Goal: Complete application form

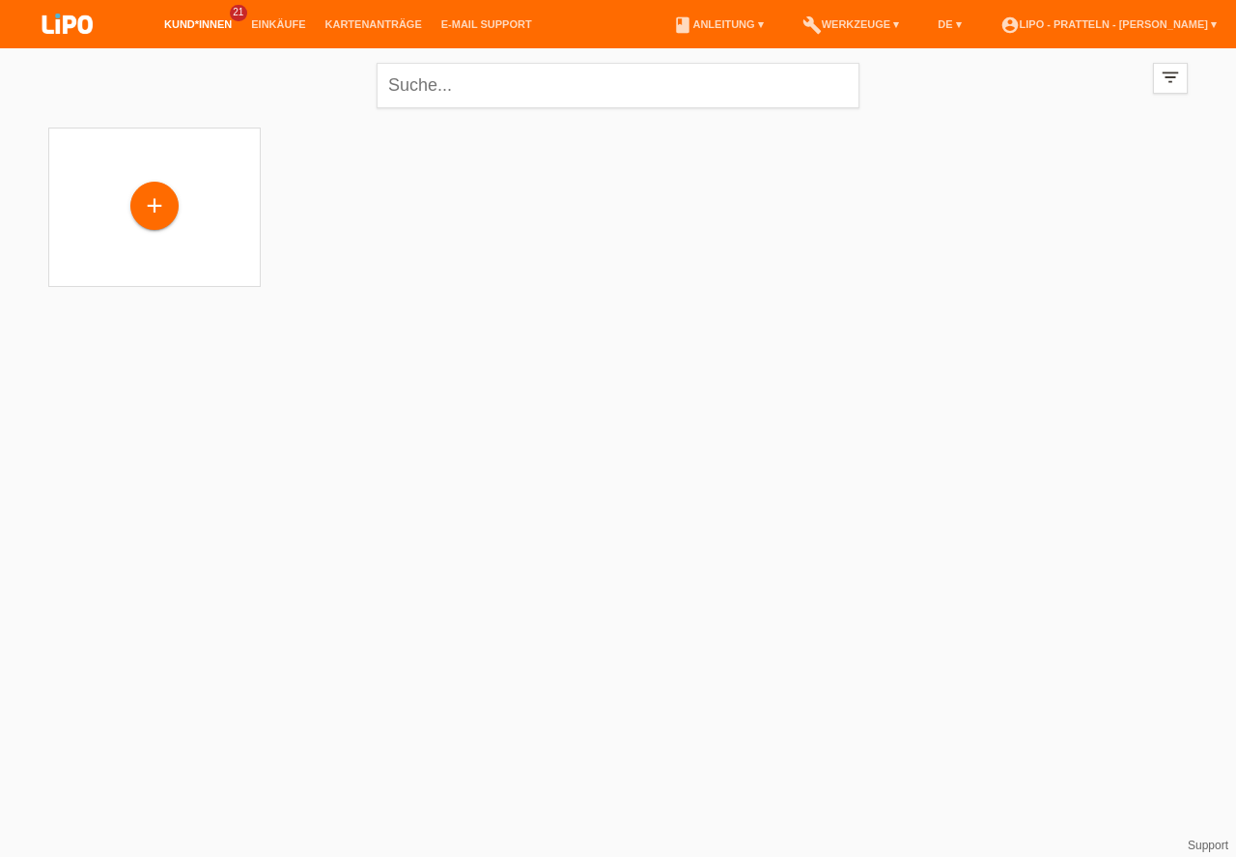
click at [158, 209] on div "+" at bounding box center [154, 205] width 46 height 33
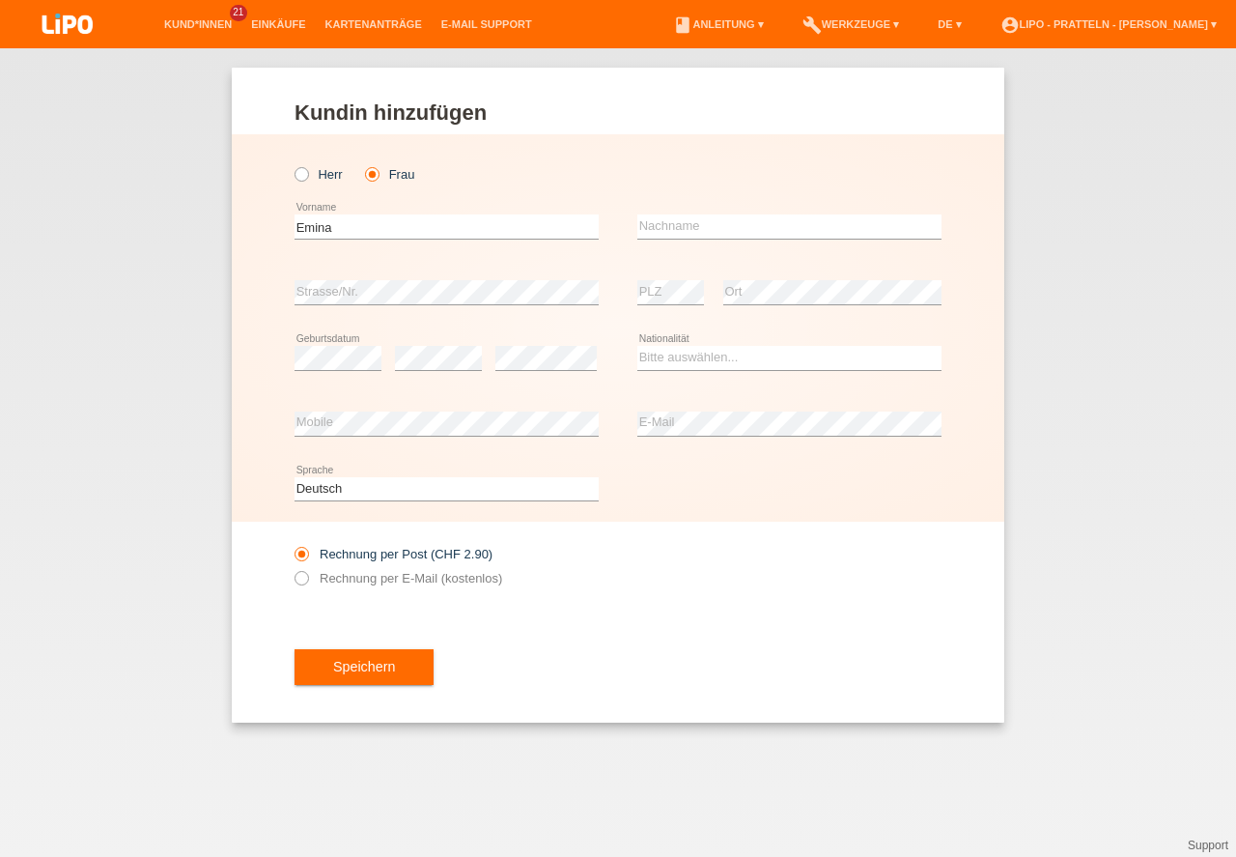
type input "Emina"
click at [661, 226] on input "text" at bounding box center [789, 226] width 304 height 24
type input "Pozderi Dzafic"
click at [728, 360] on select "Bitte auswählen... Schweiz Deutschland Liechtenstein Österreich ------------ Af…" at bounding box center [789, 357] width 304 height 23
select select "BA"
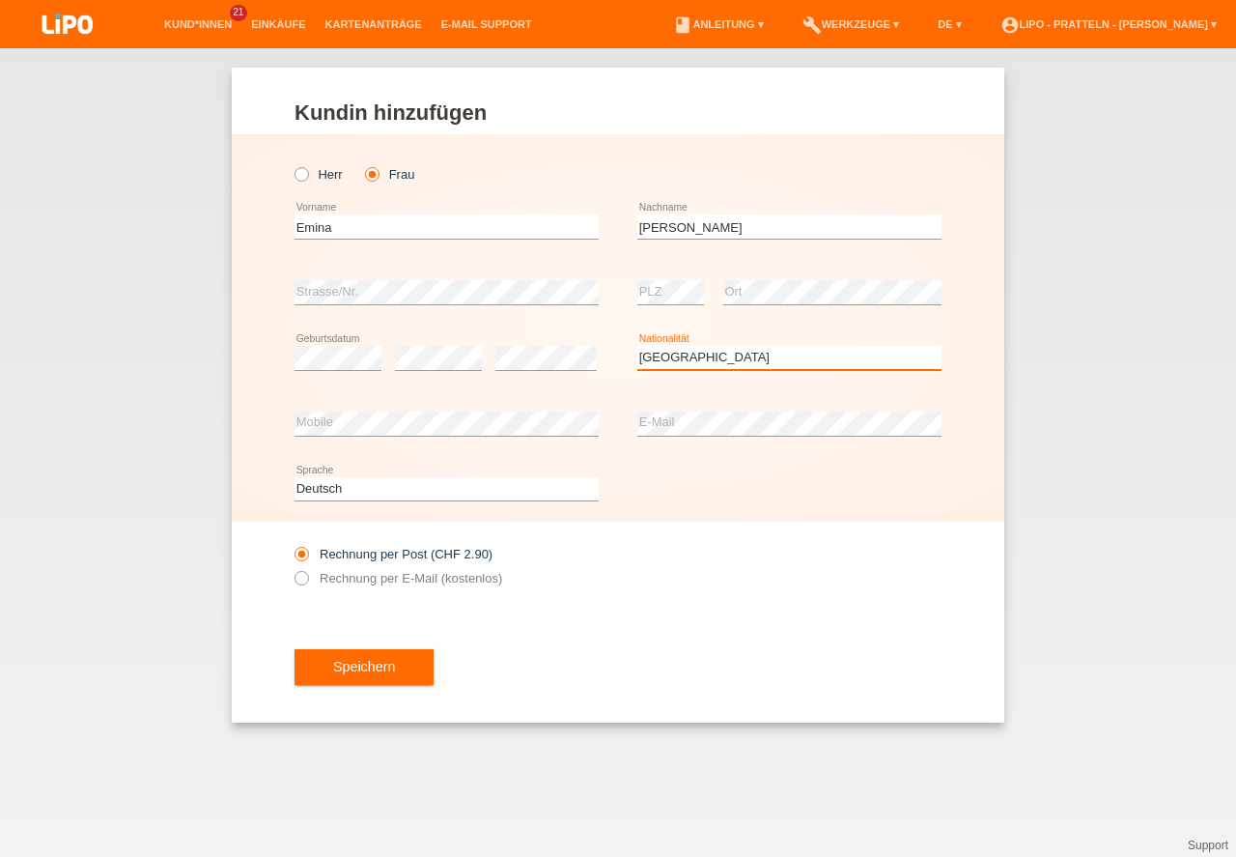
click at [0, 0] on option "Bosnien und Herzegowina" at bounding box center [0, 0] width 0 height 0
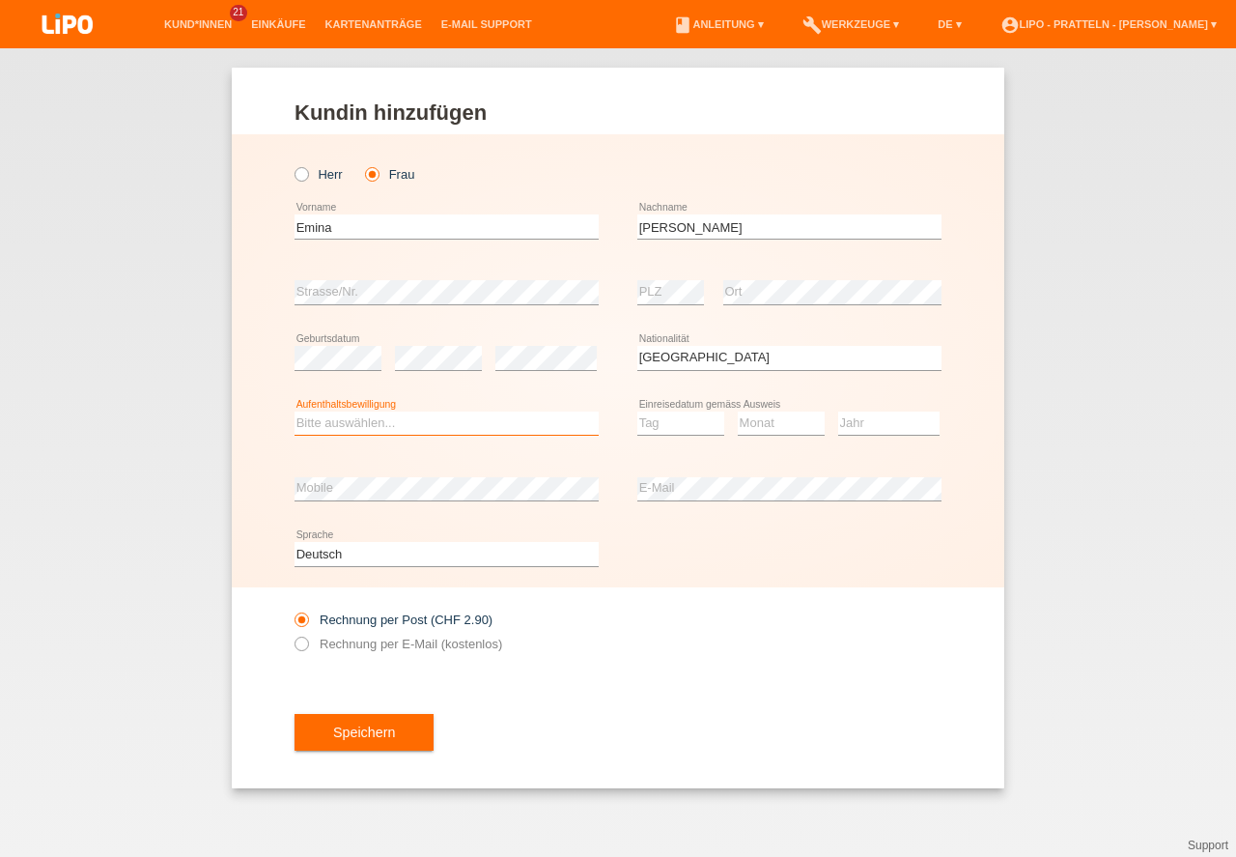
click at [351, 432] on select "Bitte auswählen... C B B - Flüchtlingsstatus Andere" at bounding box center [447, 422] width 304 height 23
select select "B"
click at [0, 0] on option "B" at bounding box center [0, 0] width 0 height 0
click at [663, 431] on select "Tag 01 02 03 04 05 06 07 08 09 10 11" at bounding box center [680, 422] width 87 height 23
click at [0, 0] on option "17" at bounding box center [0, 0] width 0 height 0
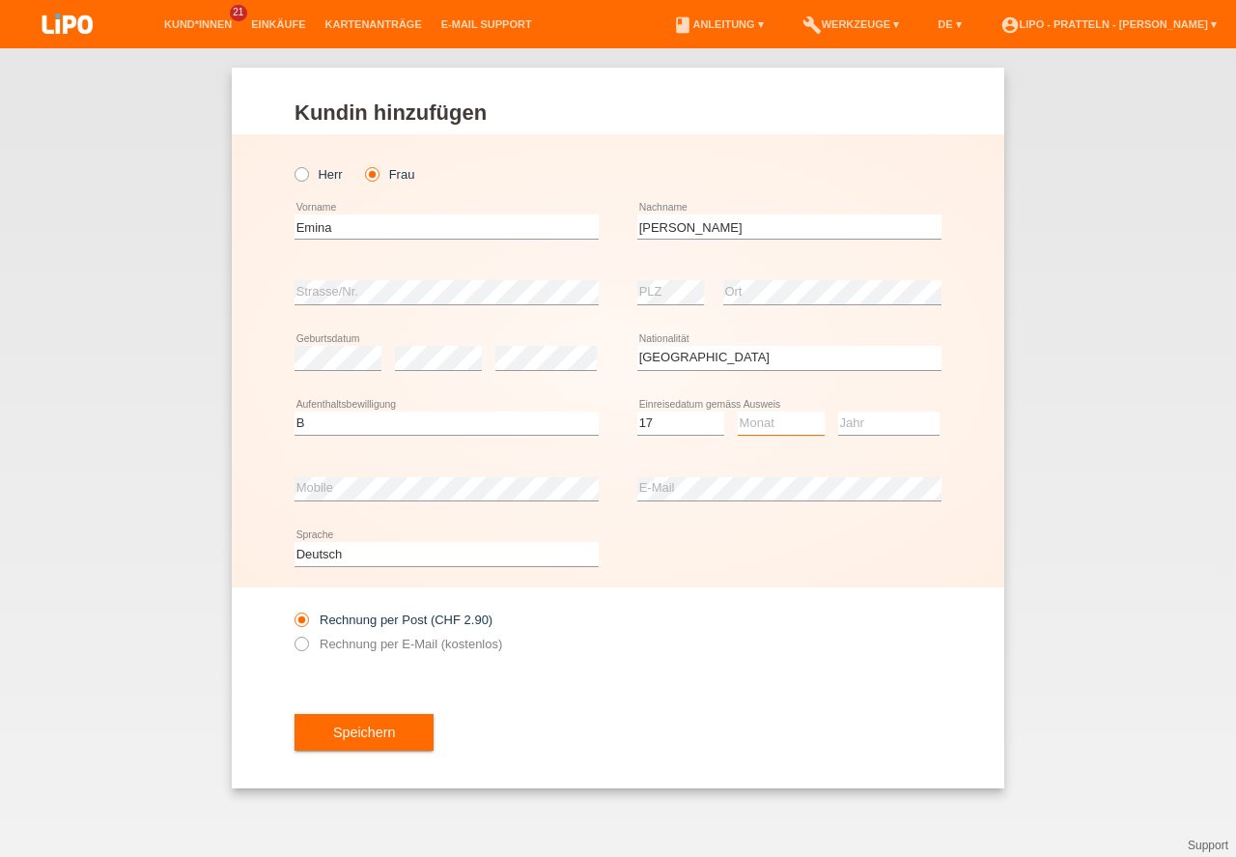
click at [769, 422] on select "Monat 01 02 03 04 05 06 07 08 09 10 11" at bounding box center [781, 422] width 87 height 23
click at [668, 425] on select "Tag 01 02 03 04 05 06 07 08 09 10 11" at bounding box center [680, 422] width 87 height 23
click at [670, 425] on select "Tag 01 02 03 04 05 06 07 08 09 10 11" at bounding box center [680, 422] width 87 height 23
select select "18"
click at [0, 0] on option "18" at bounding box center [0, 0] width 0 height 0
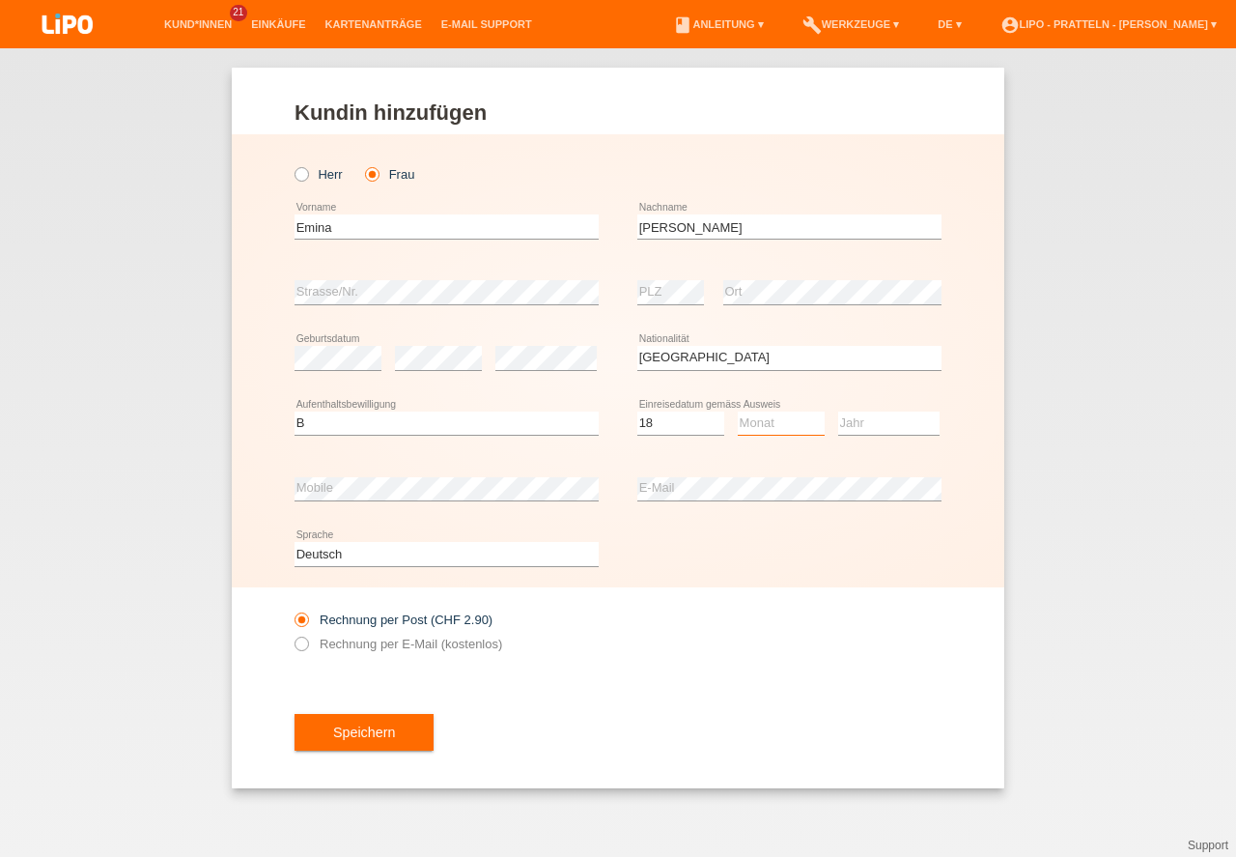
click at [761, 425] on select "Monat 01 02 03 04 05 06 07 08 09 10 11" at bounding box center [781, 422] width 87 height 23
select select "10"
click at [0, 0] on option "10" at bounding box center [0, 0] width 0 height 0
click at [862, 417] on select "Jahr 2025 2024 2023 2022 2021 2020 2019 2018 2017 2016 2015 2014 2013 2012 2011…" at bounding box center [888, 422] width 101 height 23
select select "2018"
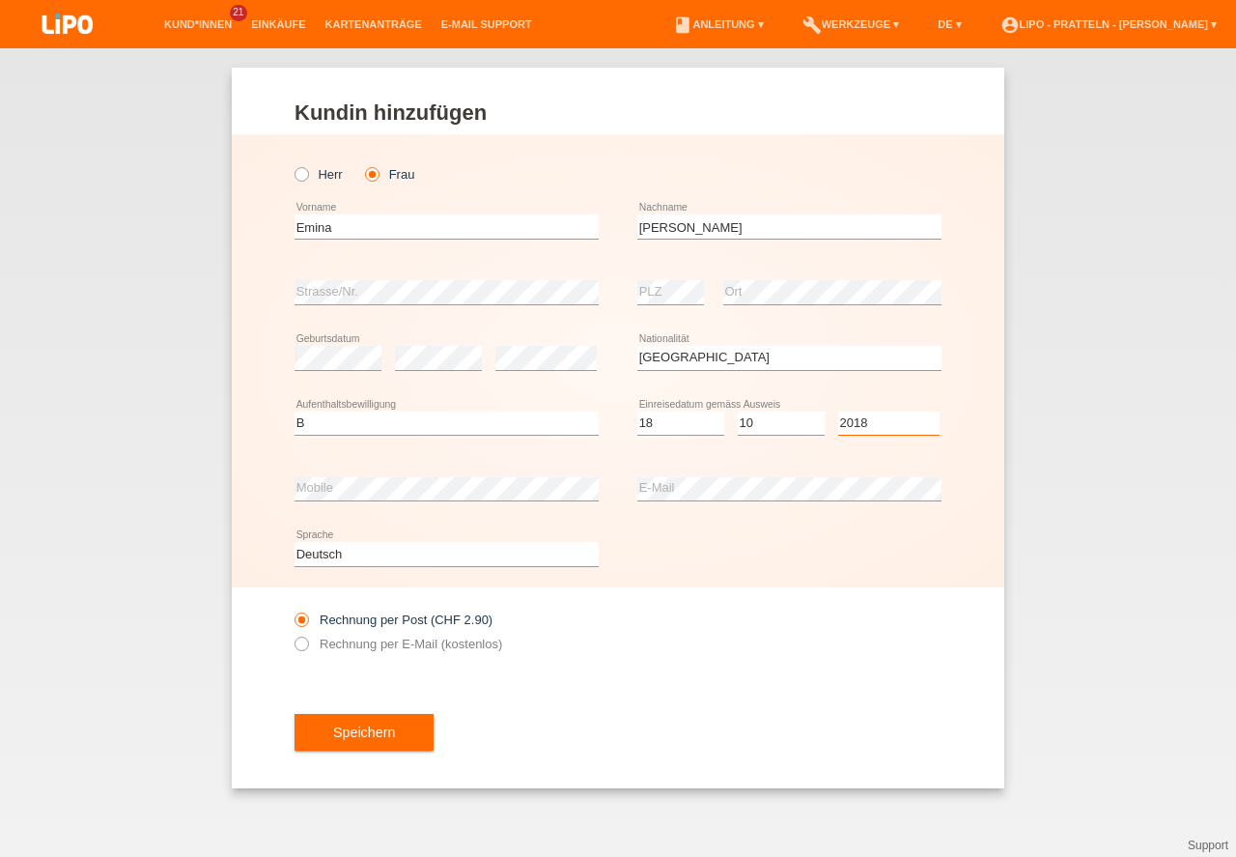
click at [0, 0] on option "2018" at bounding box center [0, 0] width 0 height 0
click at [653, 427] on select "Tag 01 02 03 04 05 06 07 08 09 10 11" at bounding box center [680, 422] width 87 height 23
select select "20"
click at [0, 0] on option "20" at bounding box center [0, 0] width 0 height 0
click at [313, 651] on label "Rechnung per E-Mail (kostenlos)" at bounding box center [399, 643] width 208 height 14
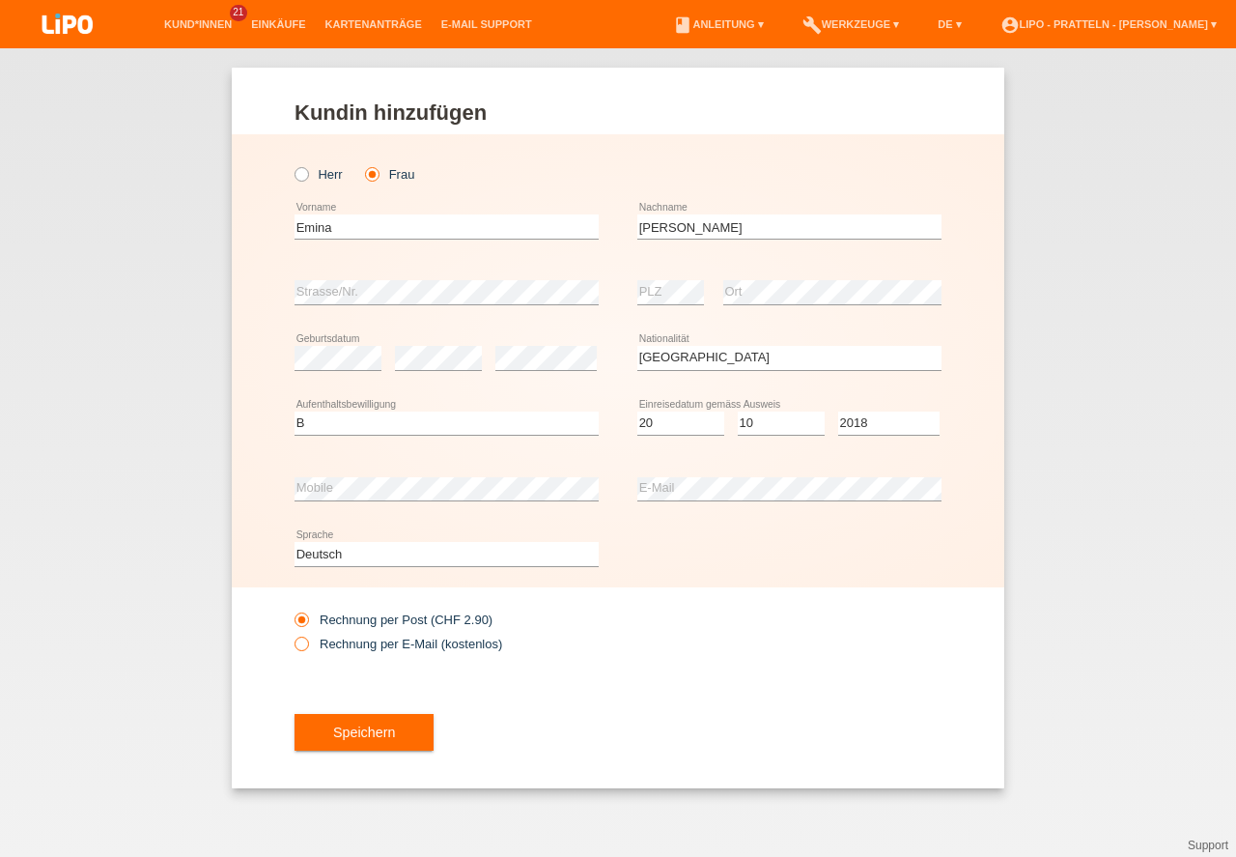
click at [307, 651] on input "Rechnung per E-Mail (kostenlos)" at bounding box center [301, 648] width 13 height 24
radio input "true"
click at [403, 736] on button "Speichern" at bounding box center [364, 732] width 139 height 37
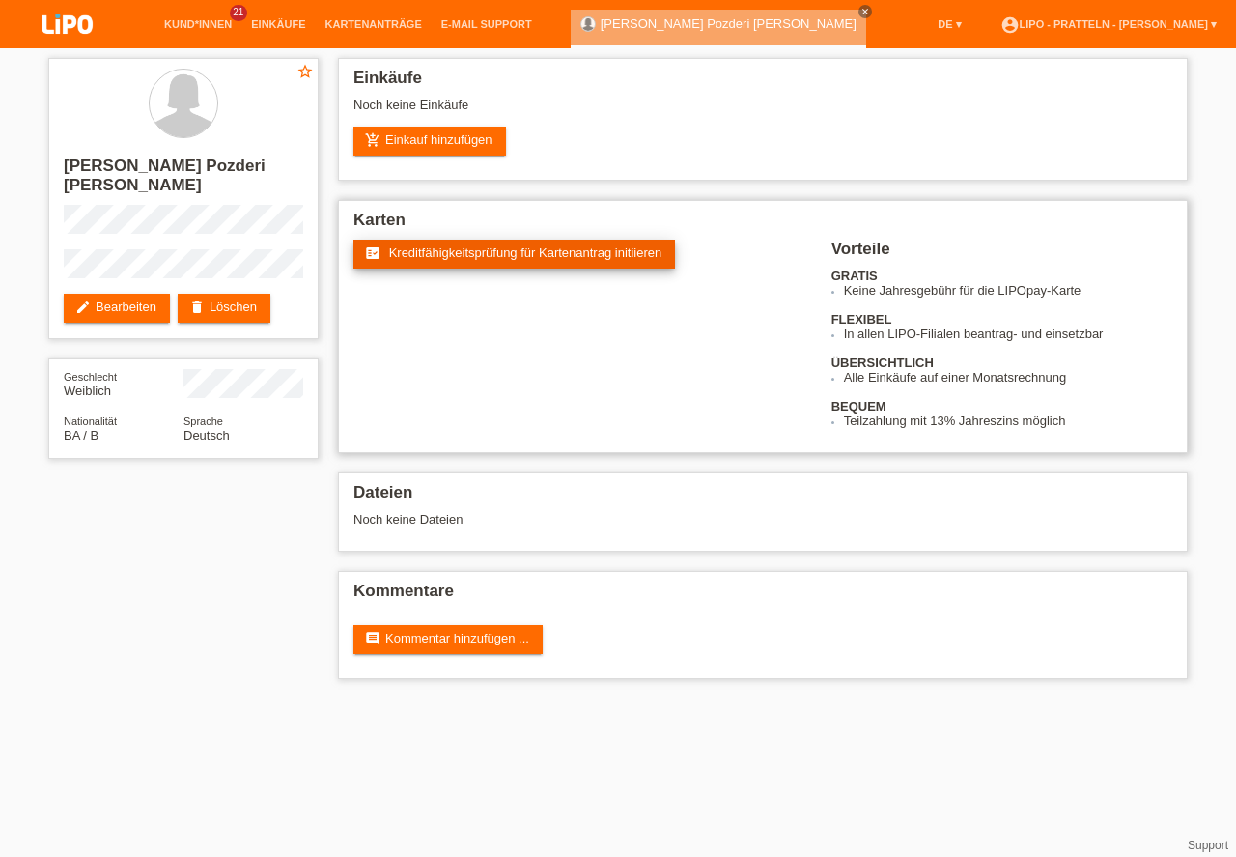
click at [512, 255] on span "Kreditfähigkeitsprüfung für Kartenantrag initiieren" at bounding box center [525, 252] width 273 height 14
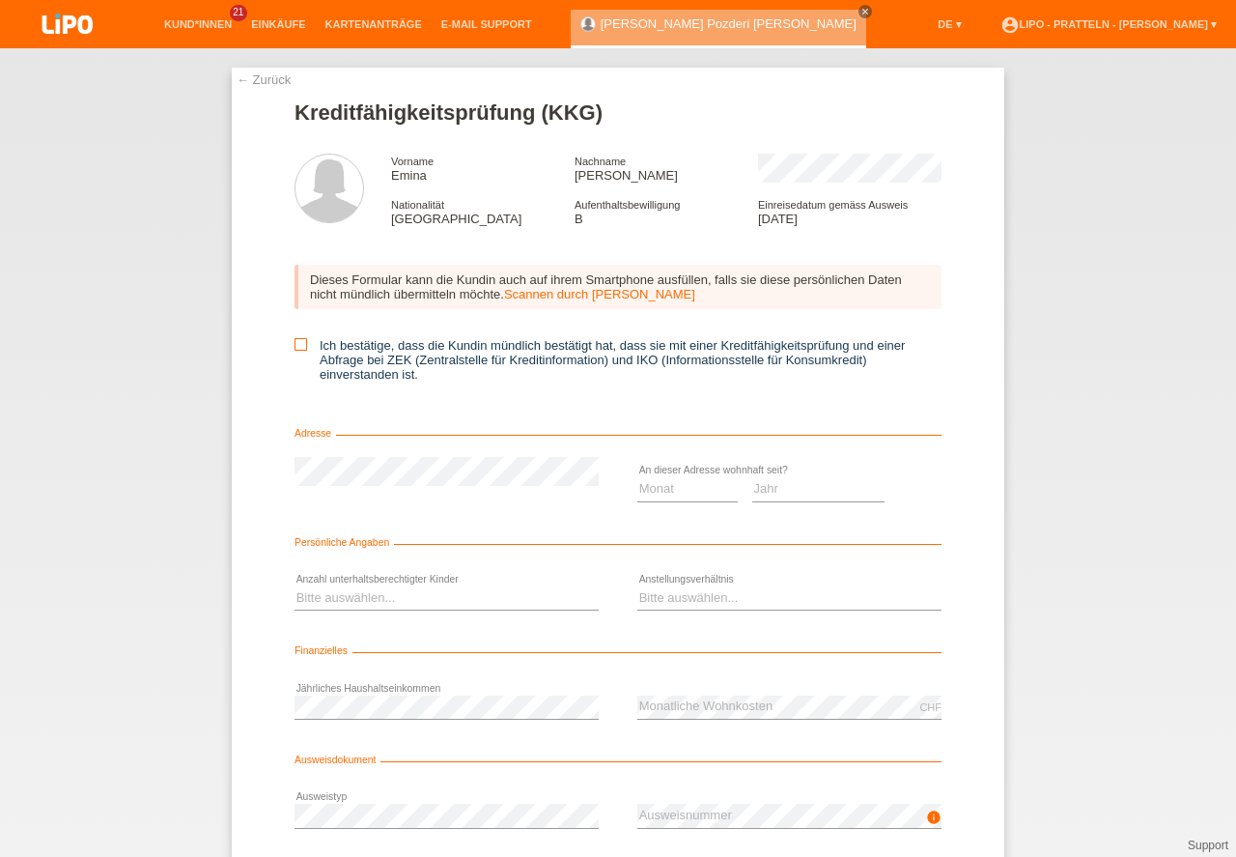
click at [295, 342] on icon at bounding box center [301, 344] width 13 height 13
click at [295, 342] on input "Ich bestätige, dass die Kundin mündlich bestätigt hat, dass sie mit einer Kredi…" at bounding box center [301, 344] width 13 height 13
checkbox input "true"
click at [673, 487] on select "Monat 01 02 03 04 05 06 07 08 09 10" at bounding box center [687, 488] width 100 height 23
select select "10"
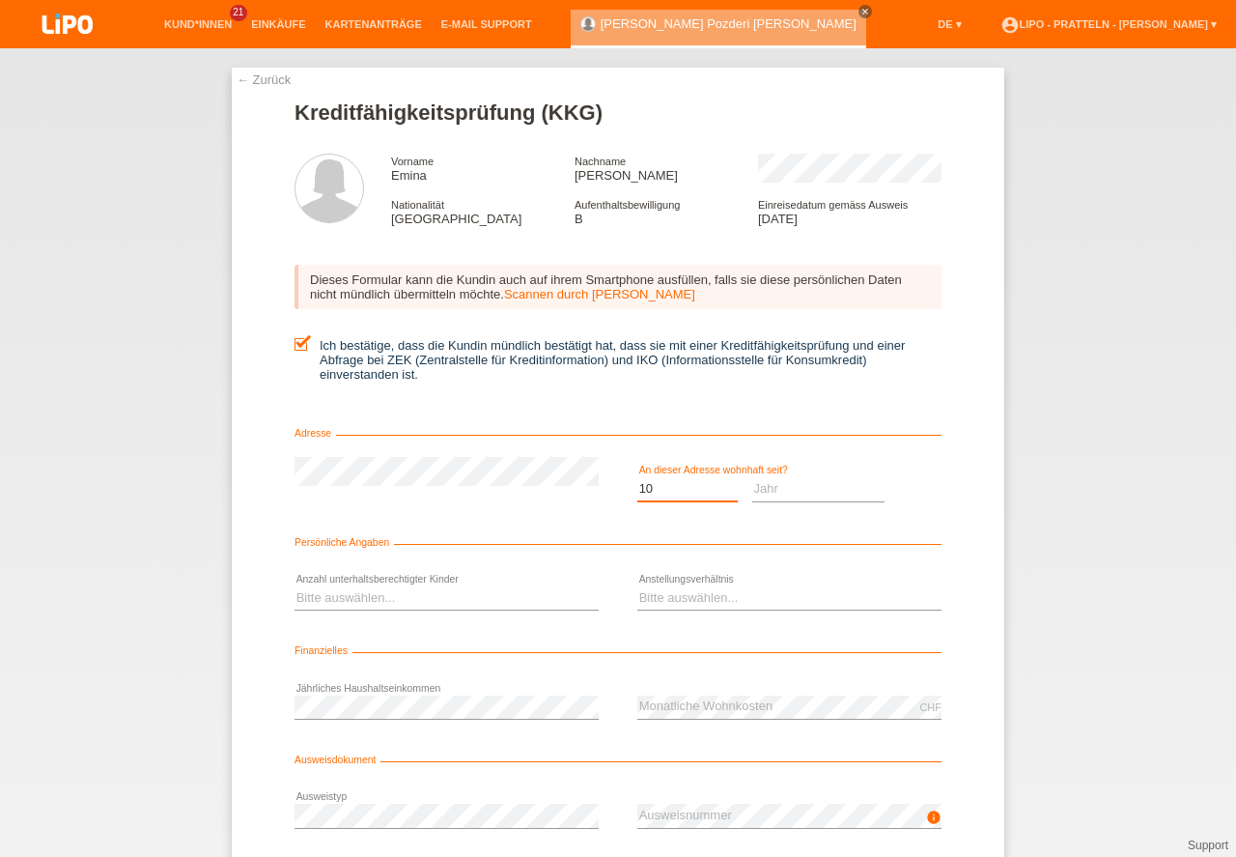
click at [0, 0] on option "10" at bounding box center [0, 0] width 0 height 0
click at [780, 491] on select "Jahr 2025 2024 2023 2022 2021 2020 2019 2018 2017 2016 2015 2014 2013 2012 2011…" at bounding box center [818, 488] width 133 height 23
select select "2018"
click at [0, 0] on option "2018" at bounding box center [0, 0] width 0 height 0
click at [387, 599] on select "Bitte auswählen... 0 1 2 3 4 5 6 7 8 9" at bounding box center [447, 597] width 304 height 23
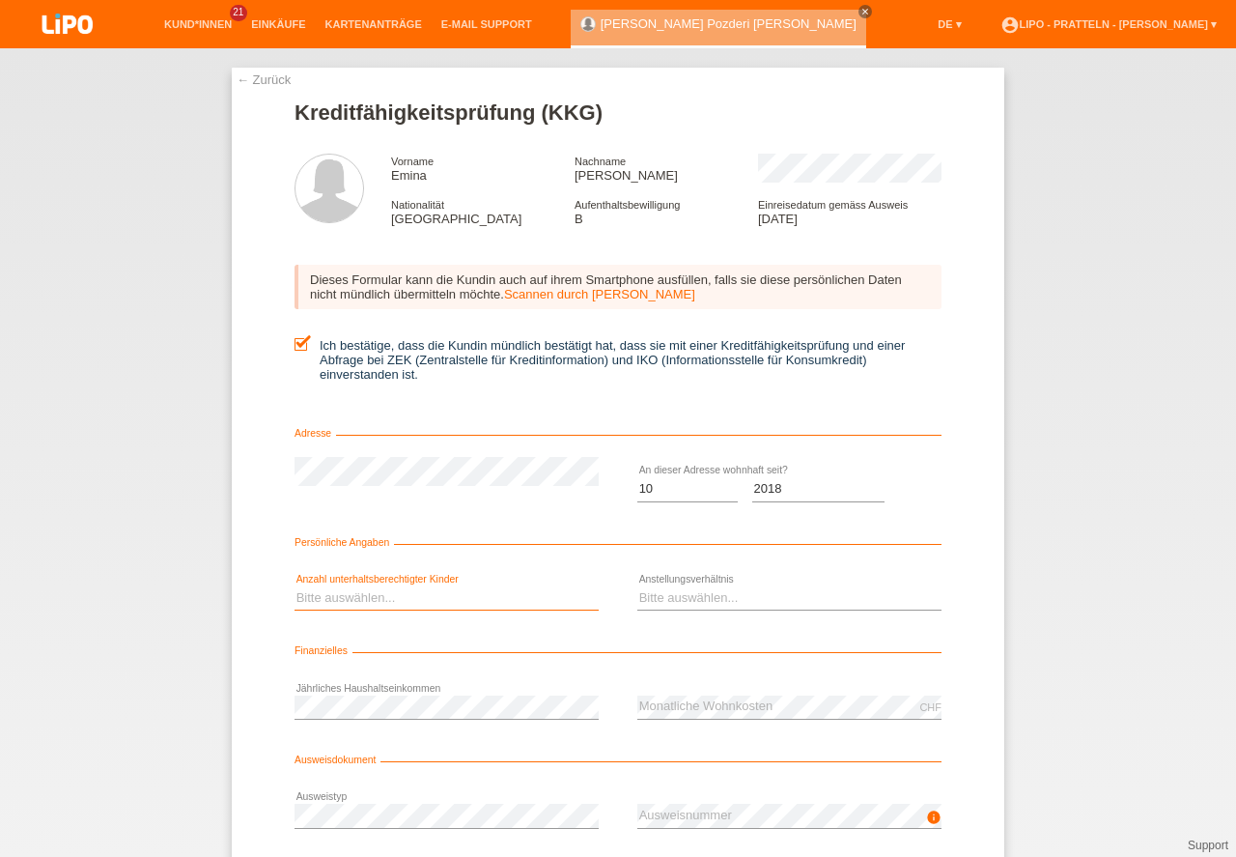
select select "1"
click at [0, 0] on option "1" at bounding box center [0, 0] width 0 height 0
click at [668, 599] on select "Bitte auswählen... Unbefristet Befristet Lehrling/Student Pensioniert Nicht arb…" at bounding box center [789, 597] width 304 height 23
select select "UNLIMITED"
click at [0, 0] on option "Unbefristet" at bounding box center [0, 0] width 0 height 0
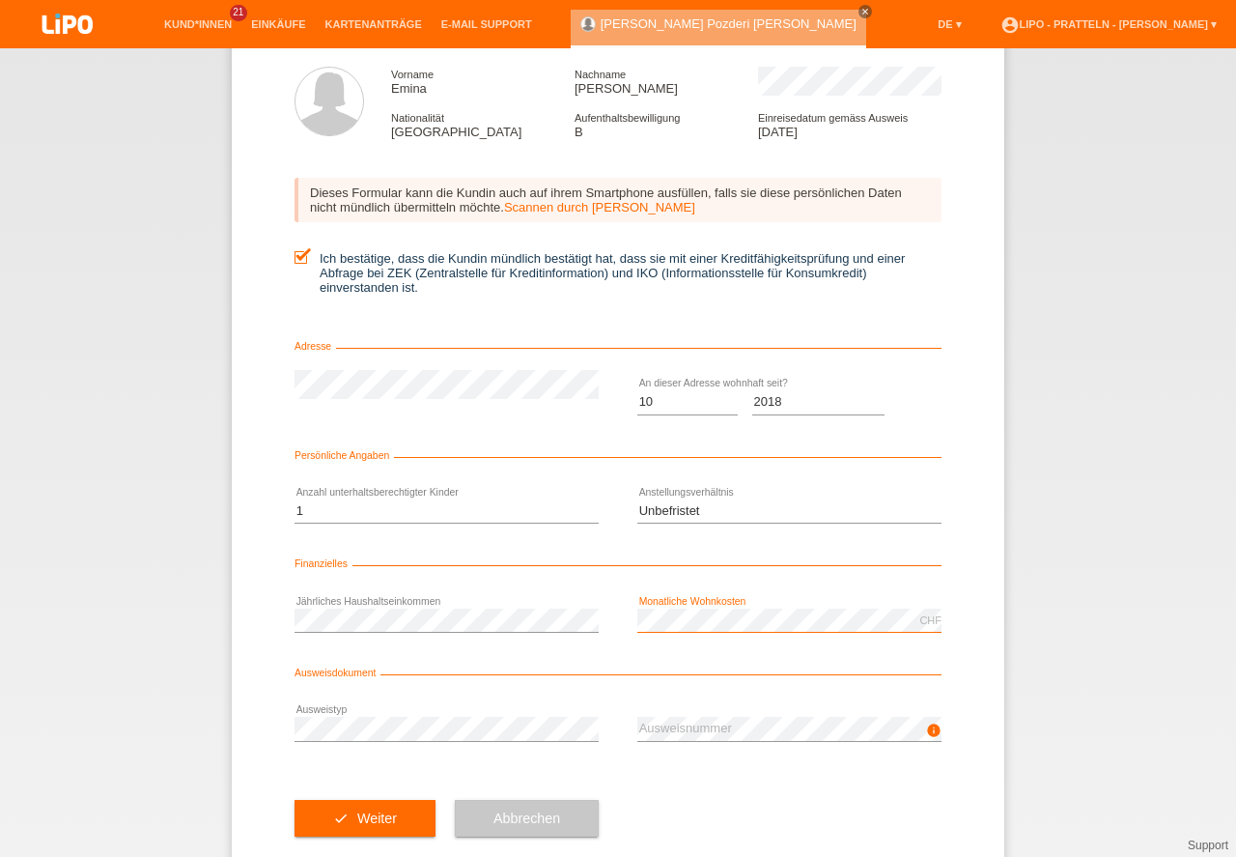
scroll to position [127, 0]
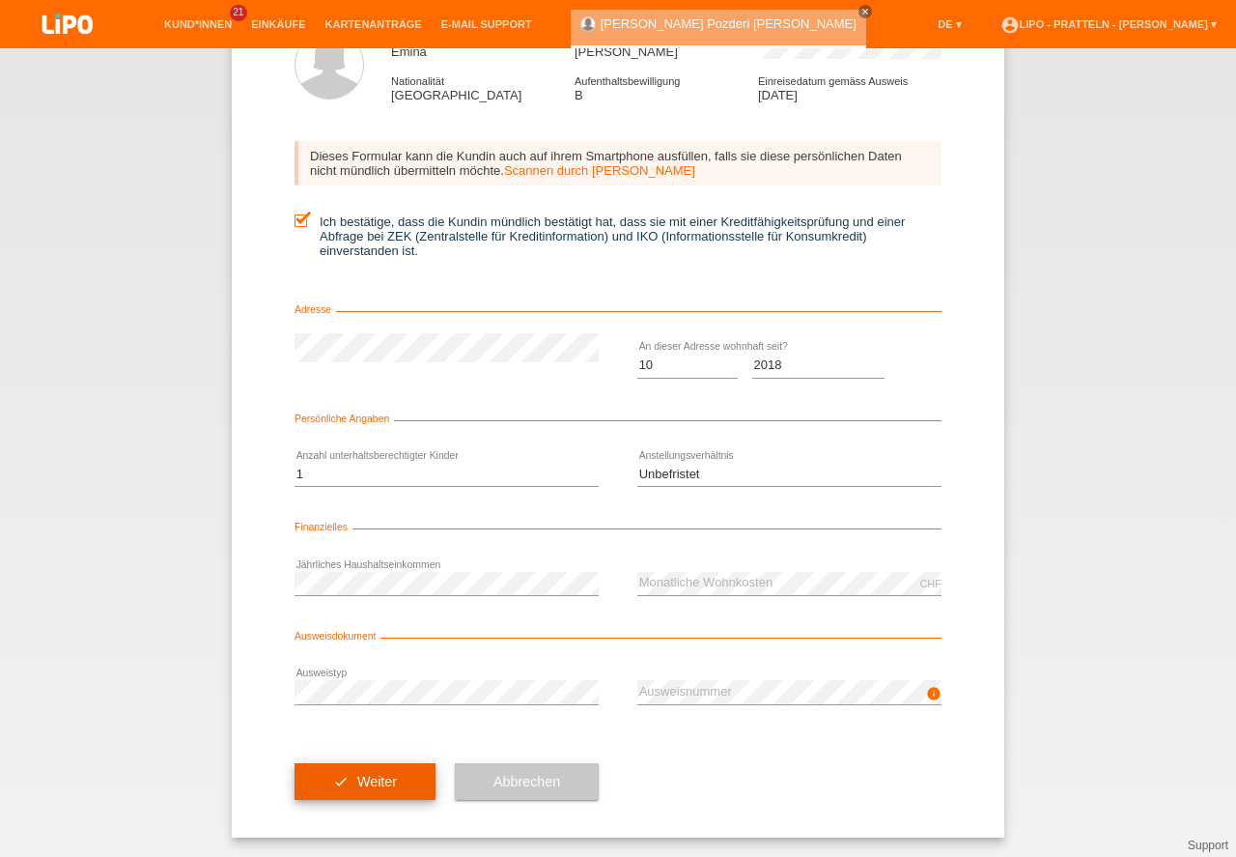
click at [354, 771] on button "check Weiter" at bounding box center [365, 781] width 141 height 37
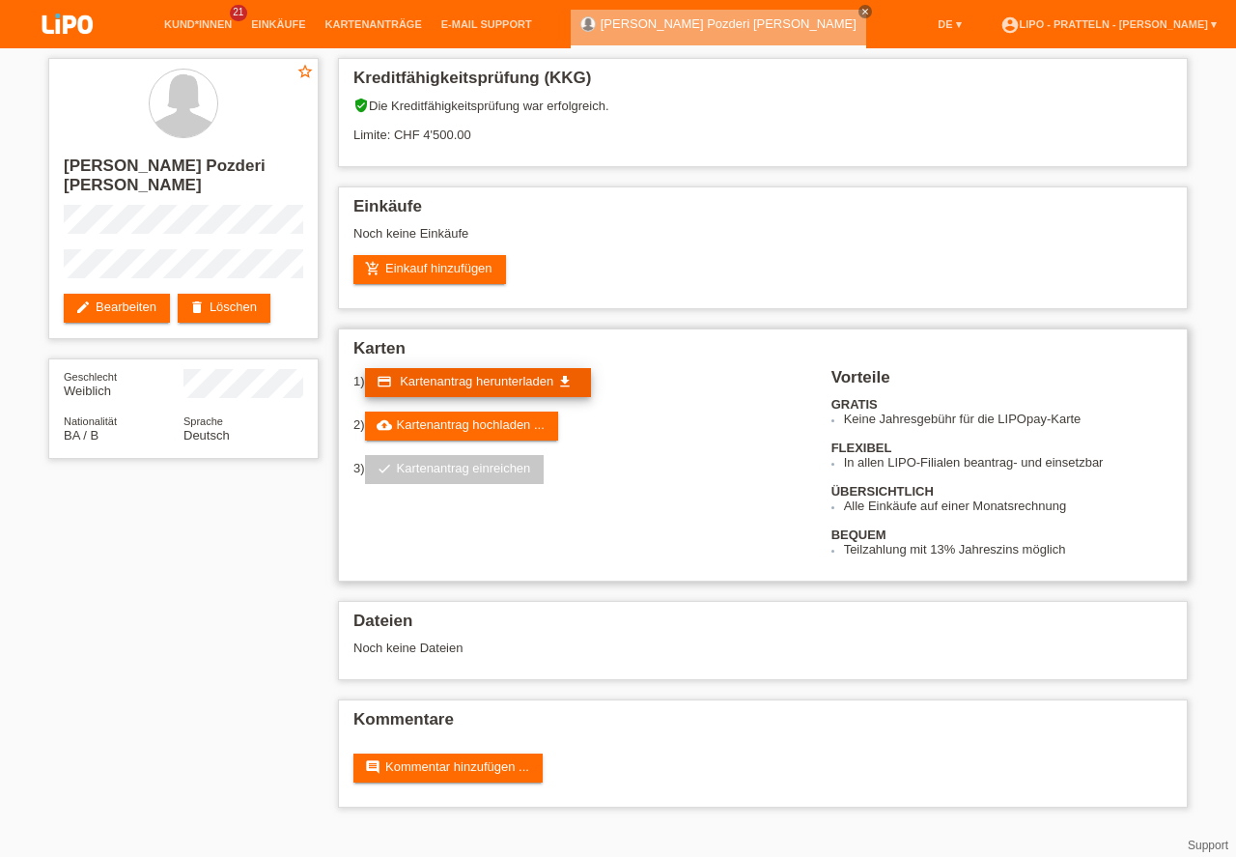
click at [496, 382] on span "Kartenantrag herunterladen" at bounding box center [477, 381] width 154 height 14
click at [476, 270] on link "add_shopping_cart Einkauf hinzufügen" at bounding box center [429, 269] width 153 height 29
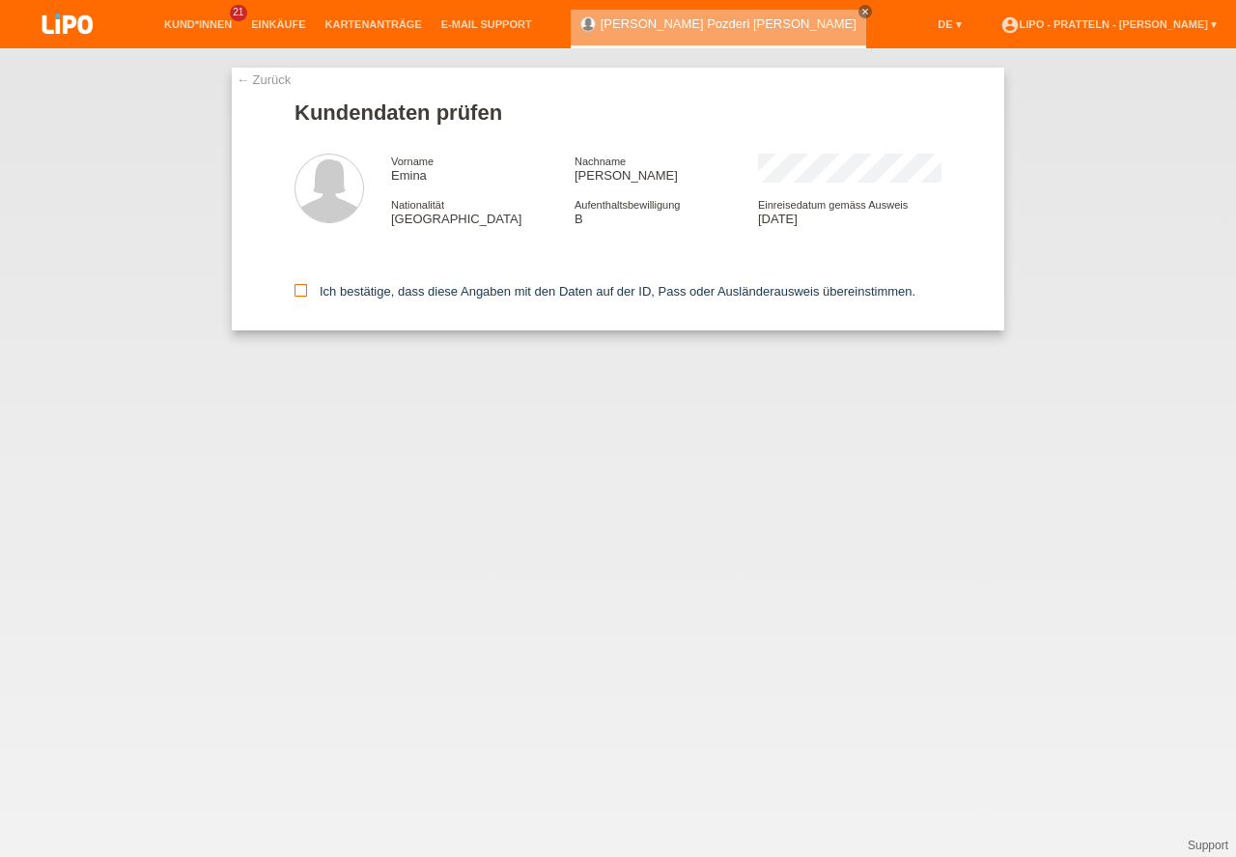
click at [302, 290] on icon at bounding box center [301, 290] width 13 height 13
click at [302, 290] on input "Ich bestätige, dass diese Angaben mit den Daten auf der ID, Pass oder Ausländer…" at bounding box center [301, 290] width 13 height 13
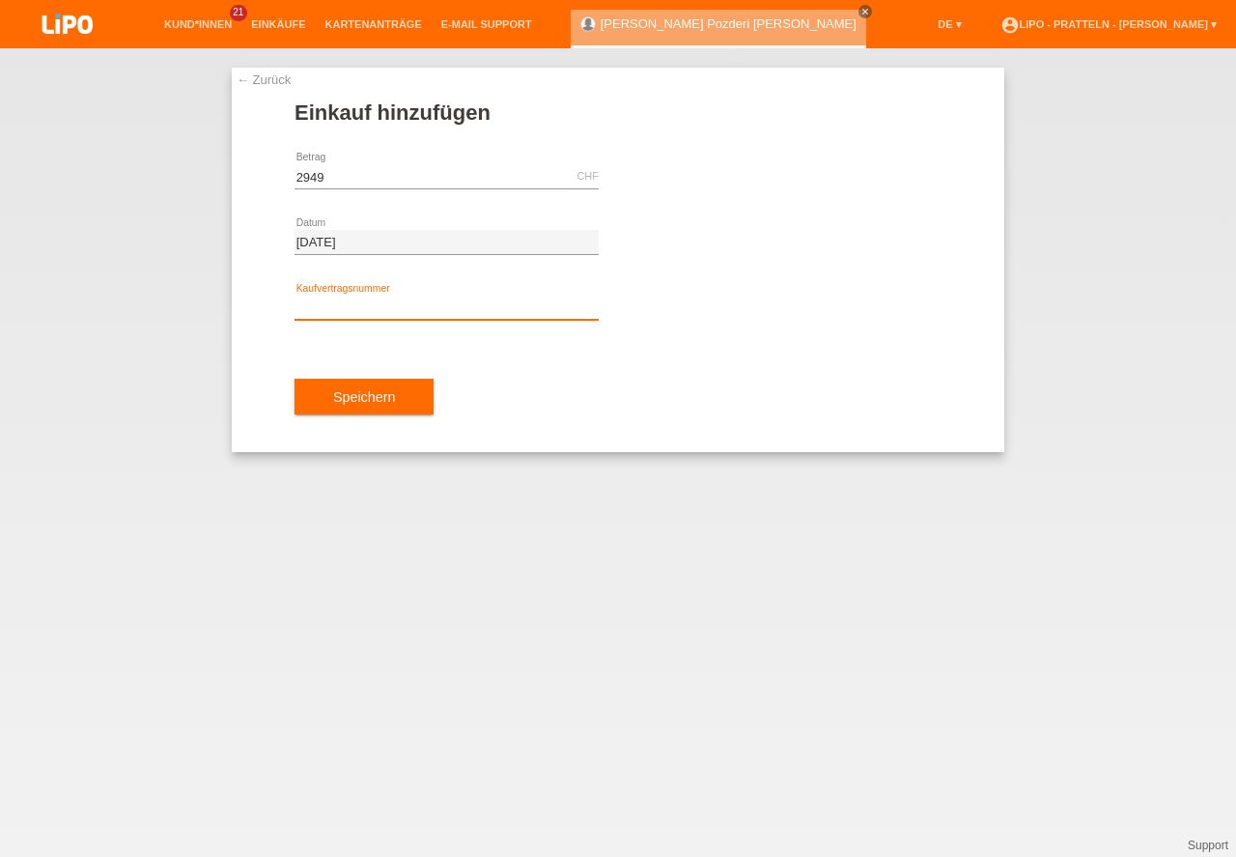
type input "2949.00"
click at [399, 302] on input "text" at bounding box center [447, 307] width 304 height 24
type input "x"
type input "XN3RS5"
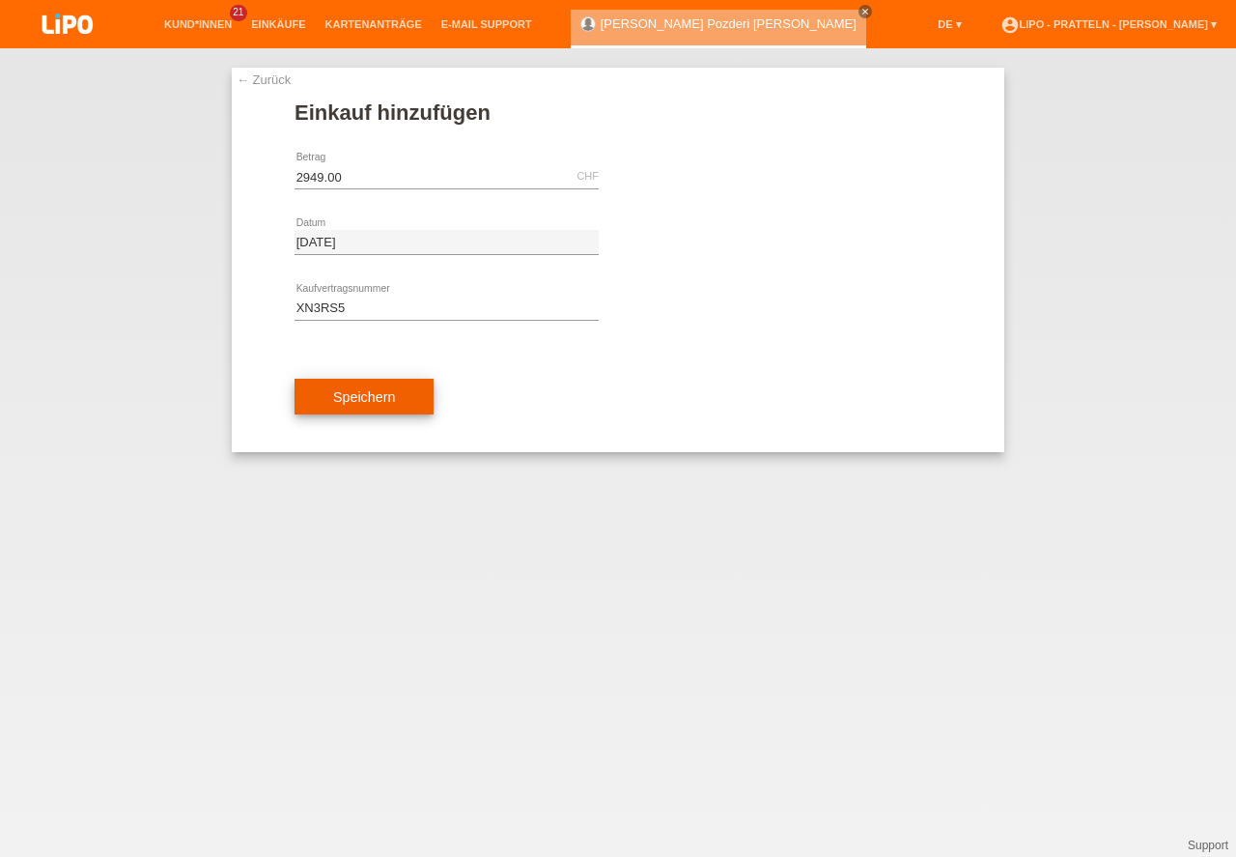
click at [379, 400] on button "Speichern" at bounding box center [364, 397] width 139 height 37
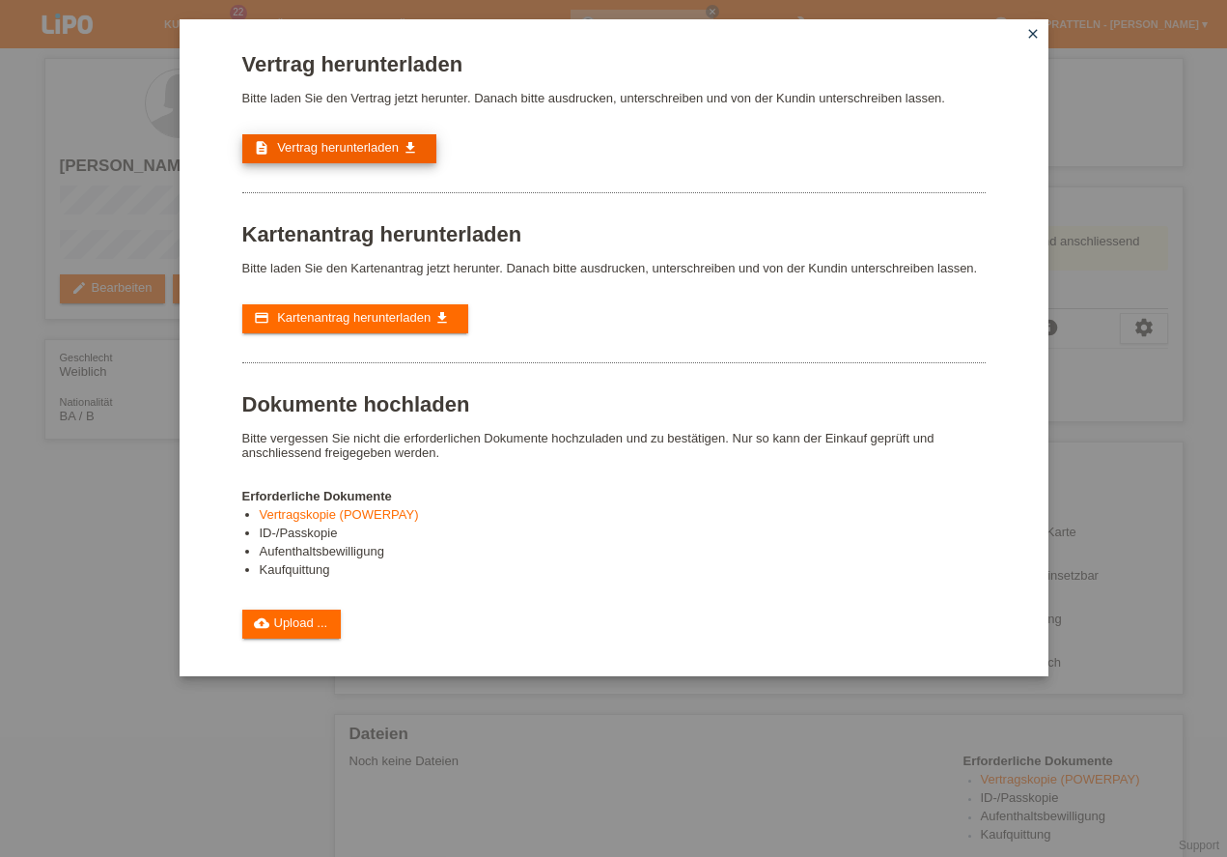
click at [375, 150] on span "Vertrag herunterladen" at bounding box center [338, 147] width 122 height 14
click at [329, 154] on span "Vertrag herunterladen" at bounding box center [338, 147] width 122 height 14
click at [309, 624] on link "cloud_upload Upload ..." at bounding box center [291, 623] width 99 height 29
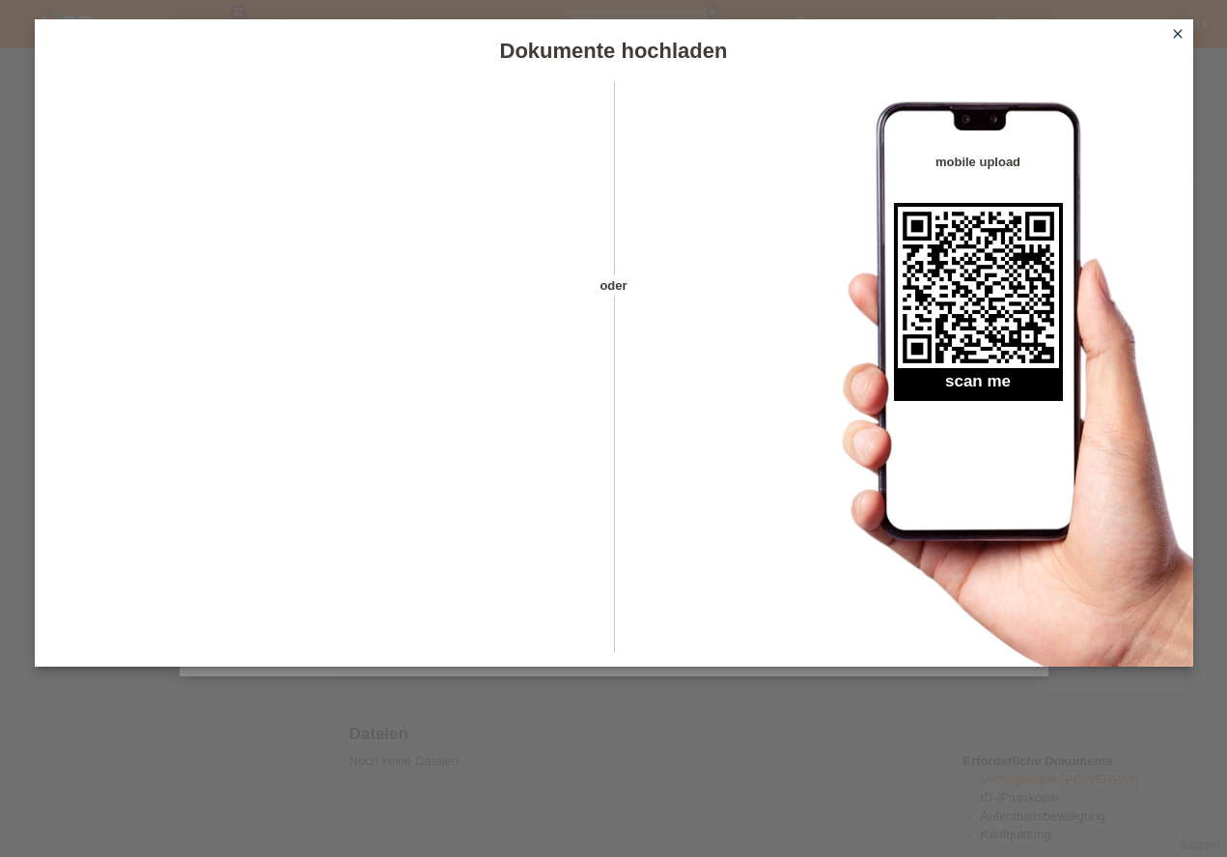
click at [1182, 33] on icon "close" at bounding box center [1177, 33] width 15 height 15
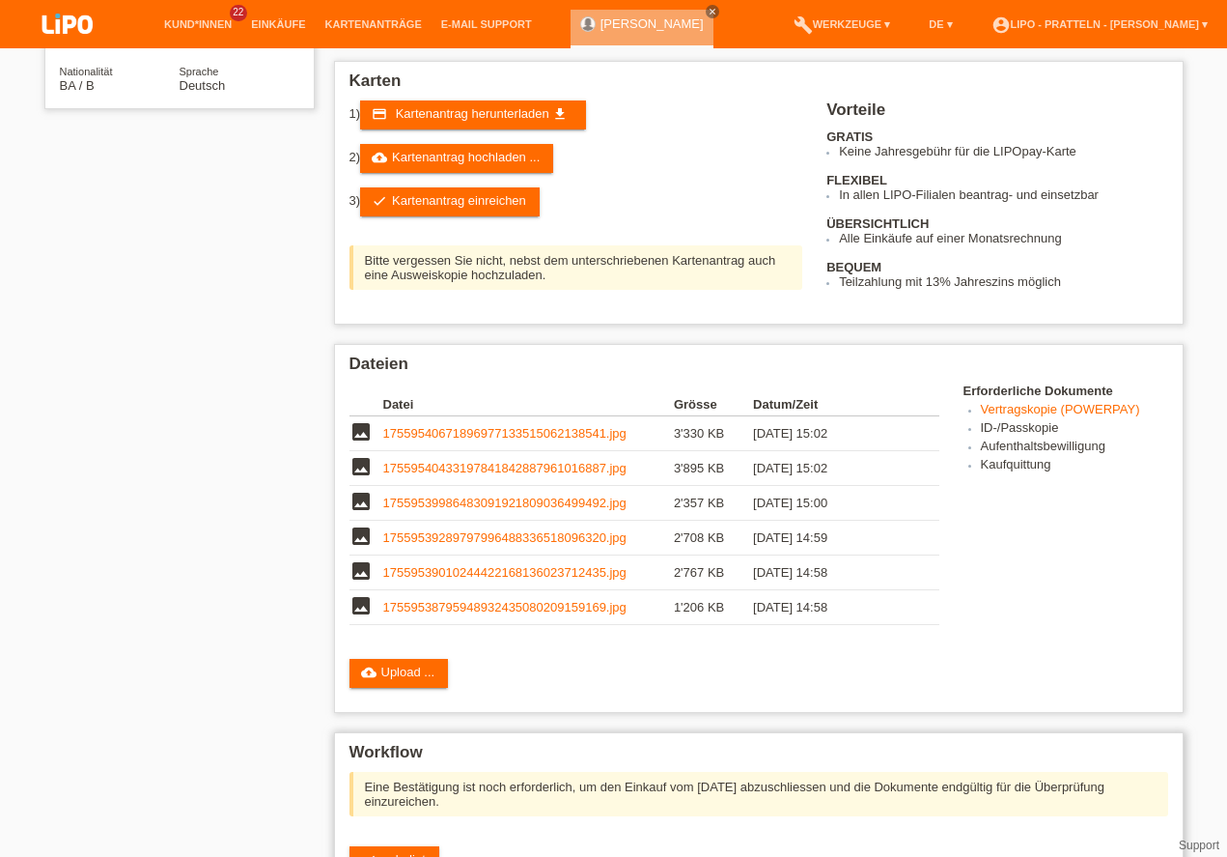
scroll to position [526, 0]
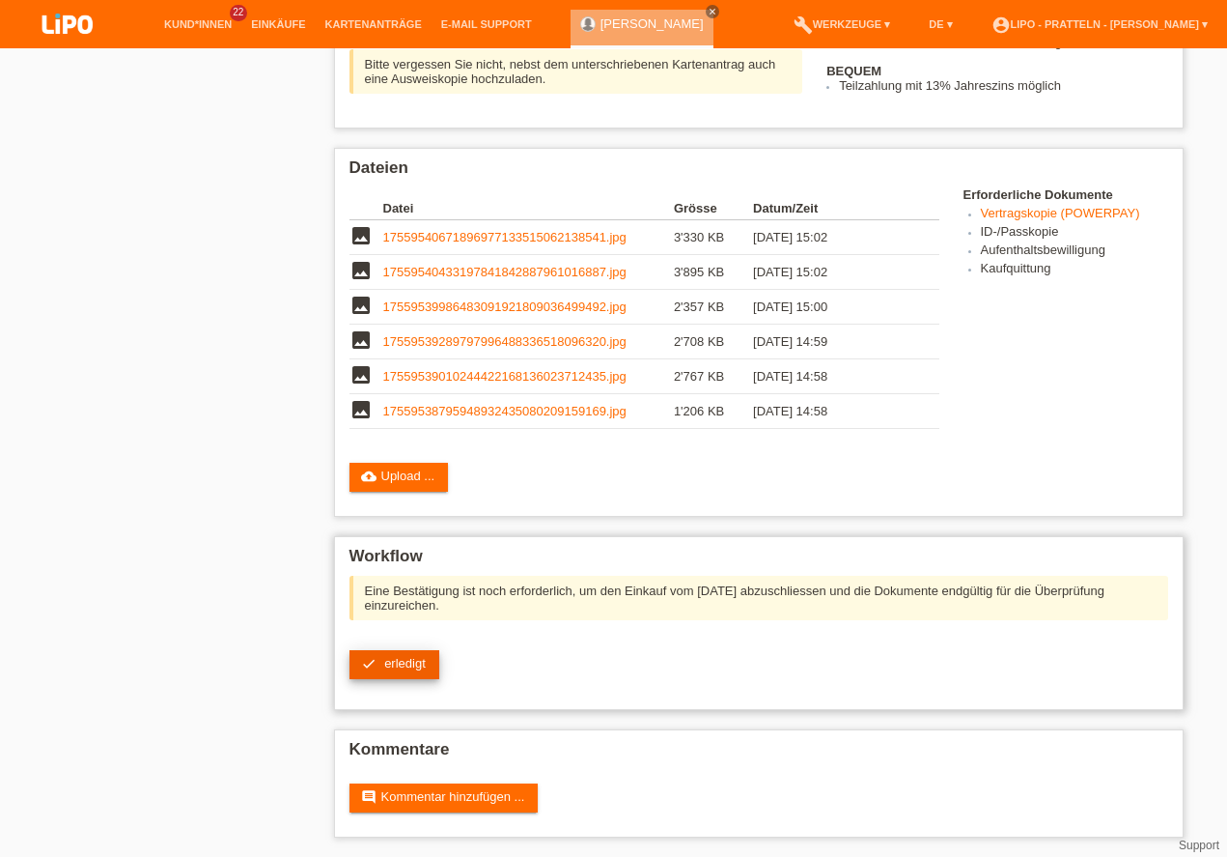
click at [387, 663] on span "erledigt" at bounding box center [405, 663] width 42 height 14
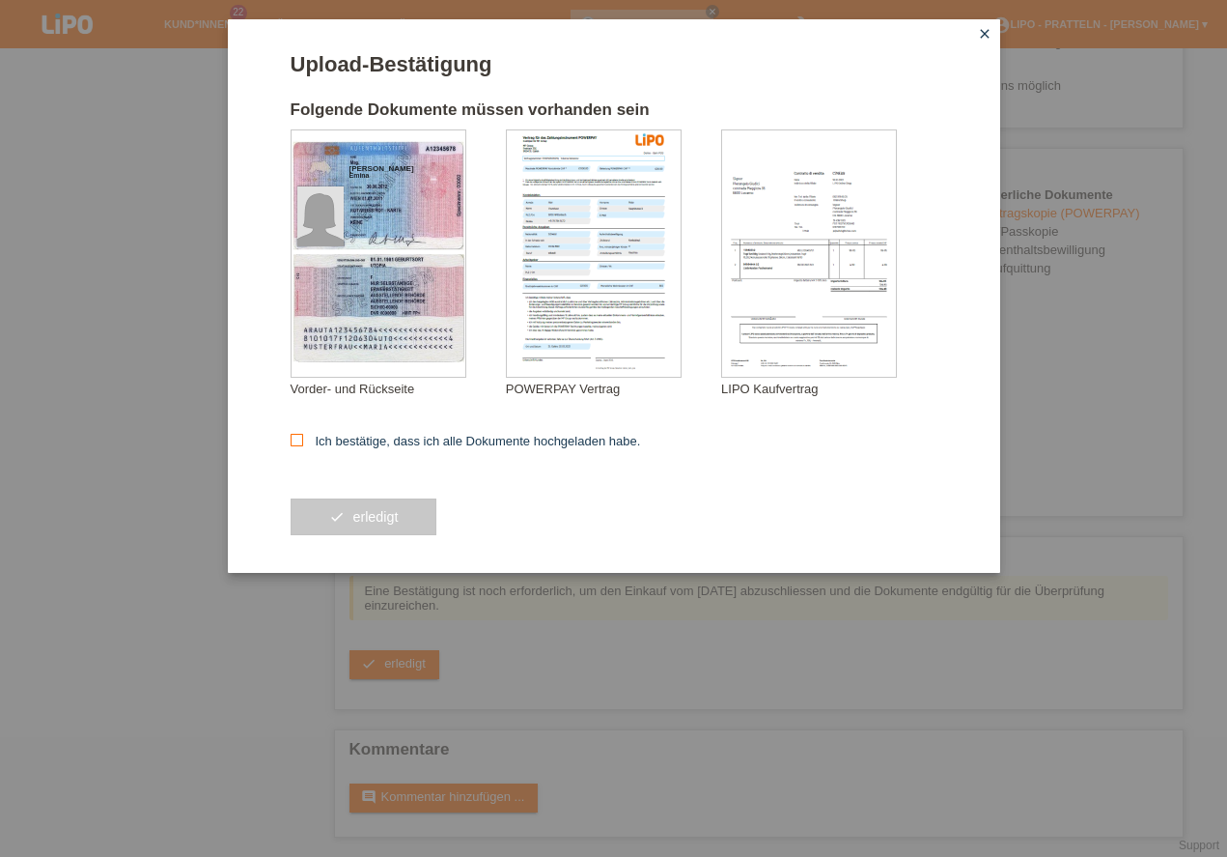
click at [301, 440] on icon at bounding box center [297, 440] width 13 height 13
click at [301, 440] on input "Ich bestätige, dass ich alle Dokumente hochgeladen habe." at bounding box center [297, 440] width 13 height 13
checkbox input "true"
click at [421, 517] on button "check erledigt" at bounding box center [364, 516] width 147 height 37
